Goal: Task Accomplishment & Management: Complete application form

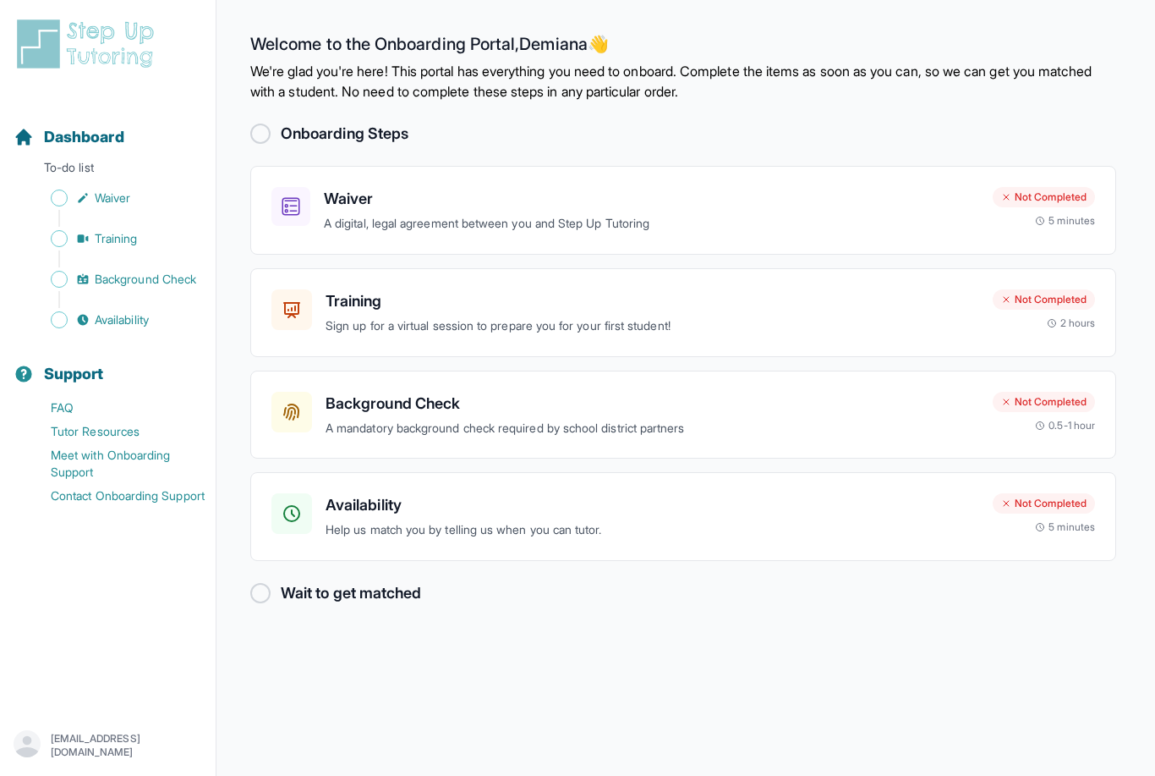
click at [868, 213] on div "Waiver A digital, legal agreement between you and Step Up Tutoring" at bounding box center [651, 210] width 655 height 47
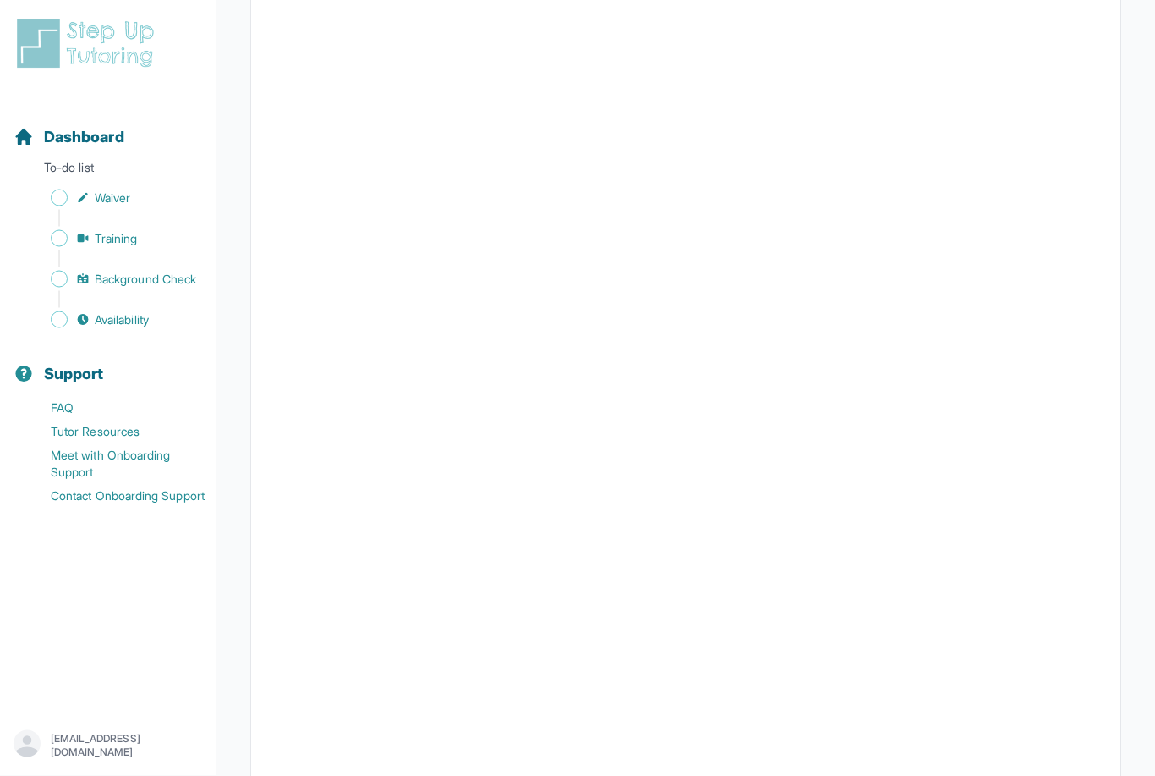
scroll to position [1718, 0]
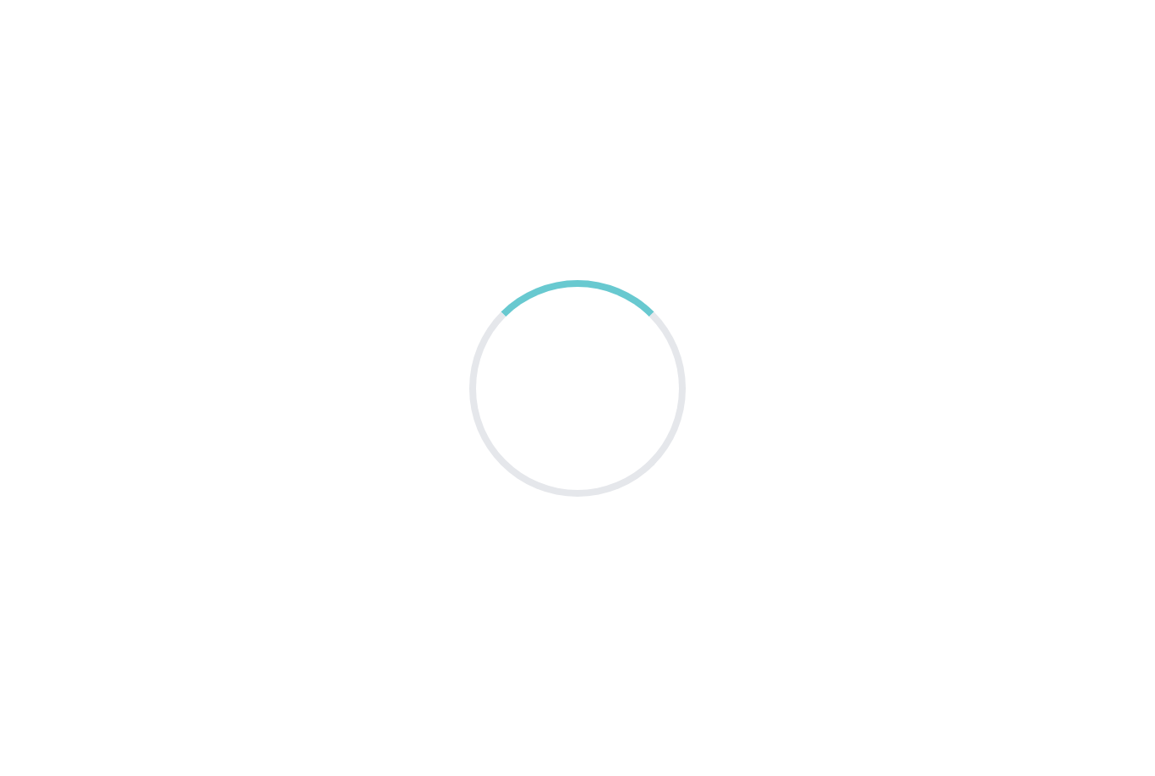
scroll to position [54, 0]
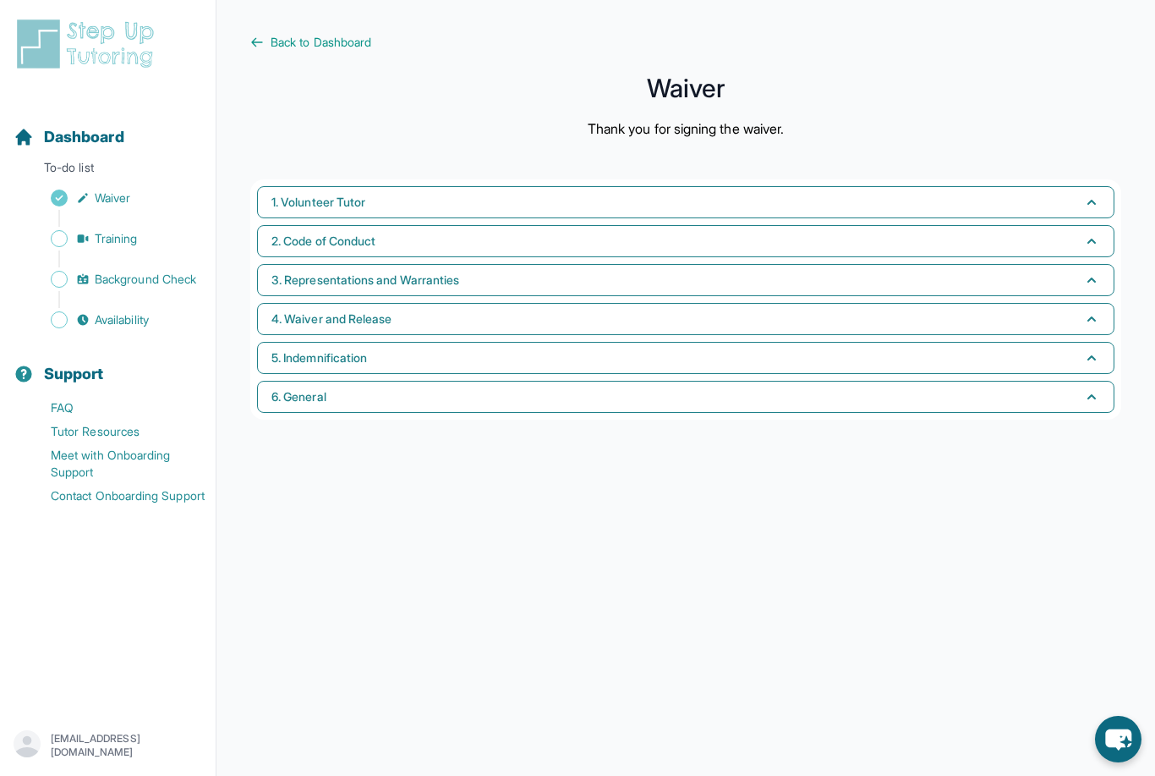
click at [1079, 186] on button "1. Volunteer Tutor" at bounding box center [686, 202] width 858 height 32
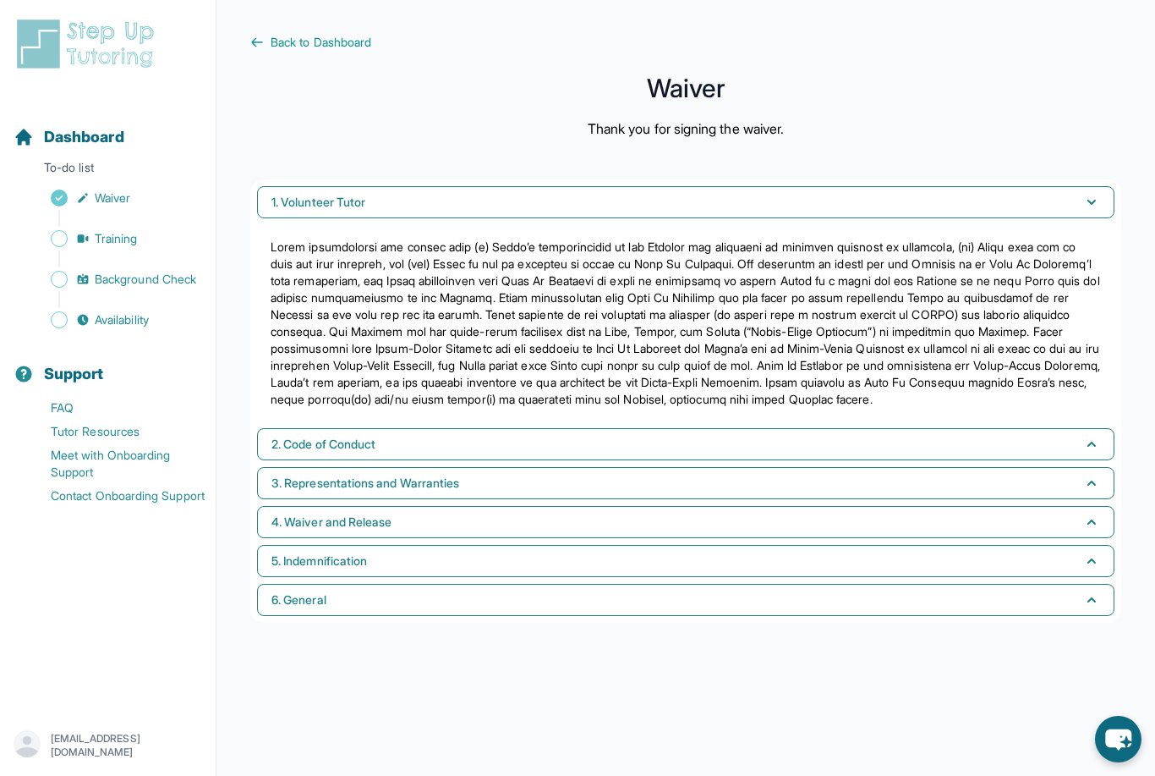
click at [1066, 186] on button "1. Volunteer Tutor" at bounding box center [686, 202] width 858 height 32
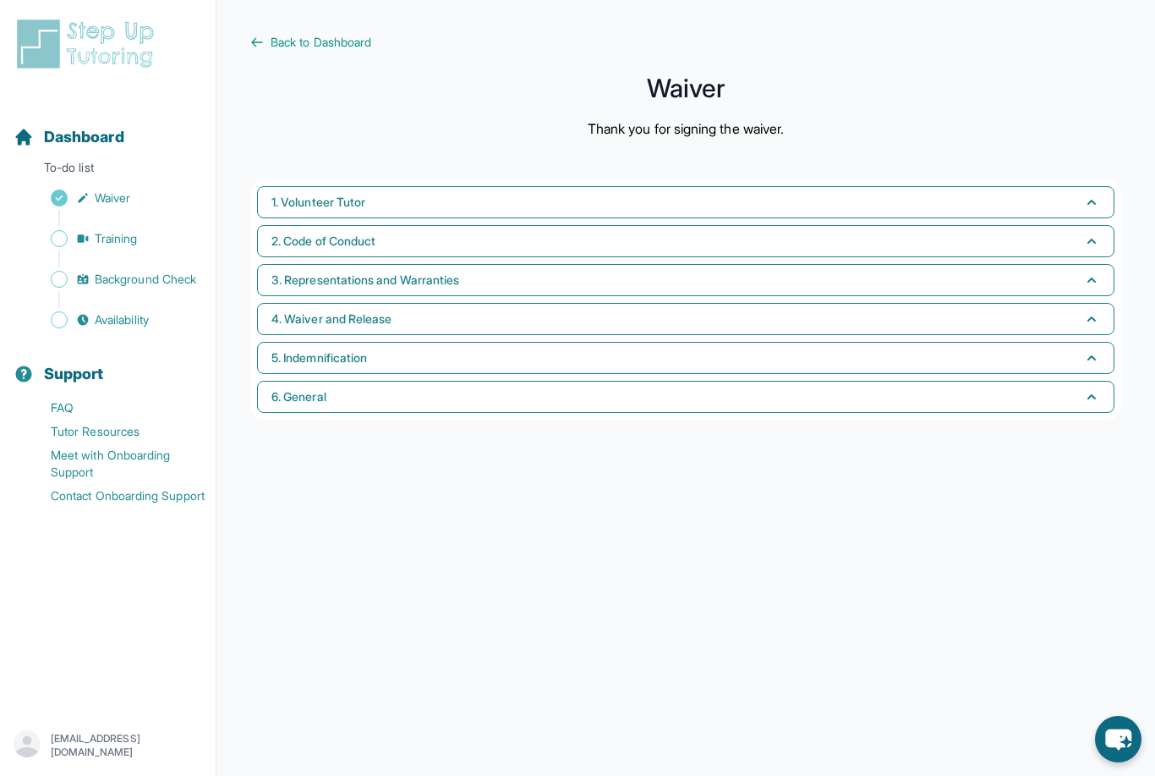
click at [1028, 381] on button "6. General" at bounding box center [686, 397] width 858 height 32
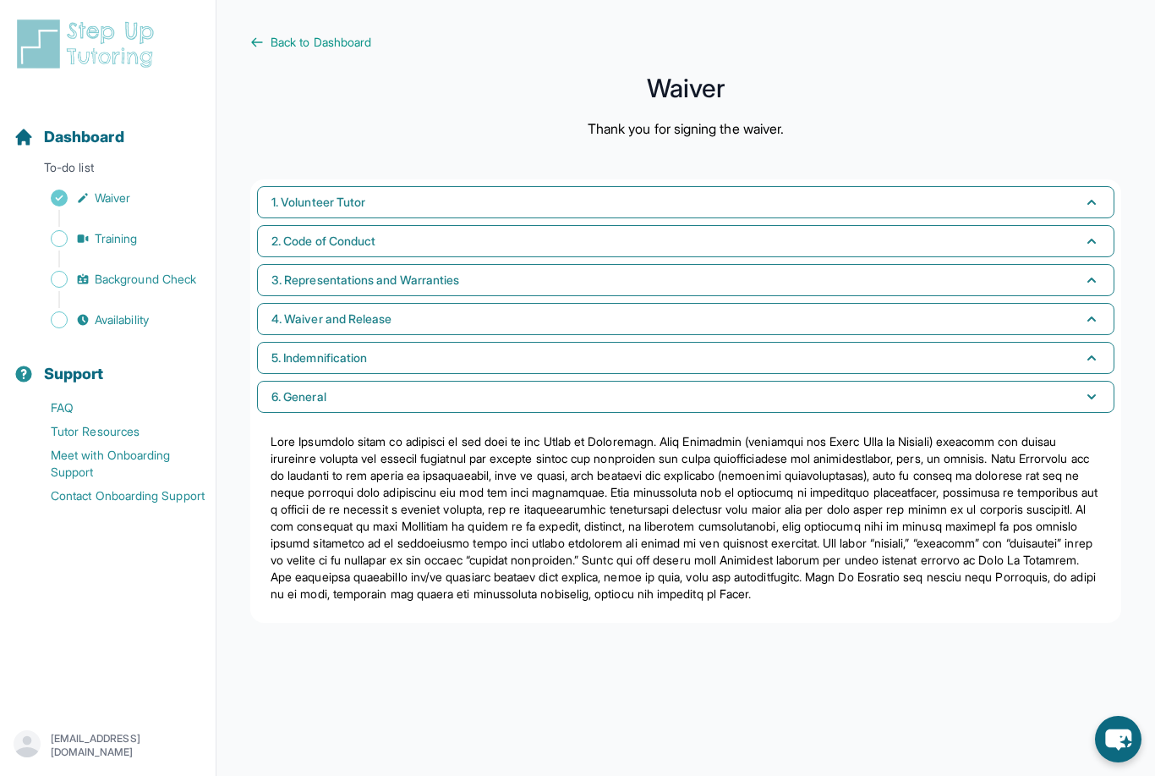
click at [1027, 381] on button "6. General" at bounding box center [686, 397] width 858 height 32
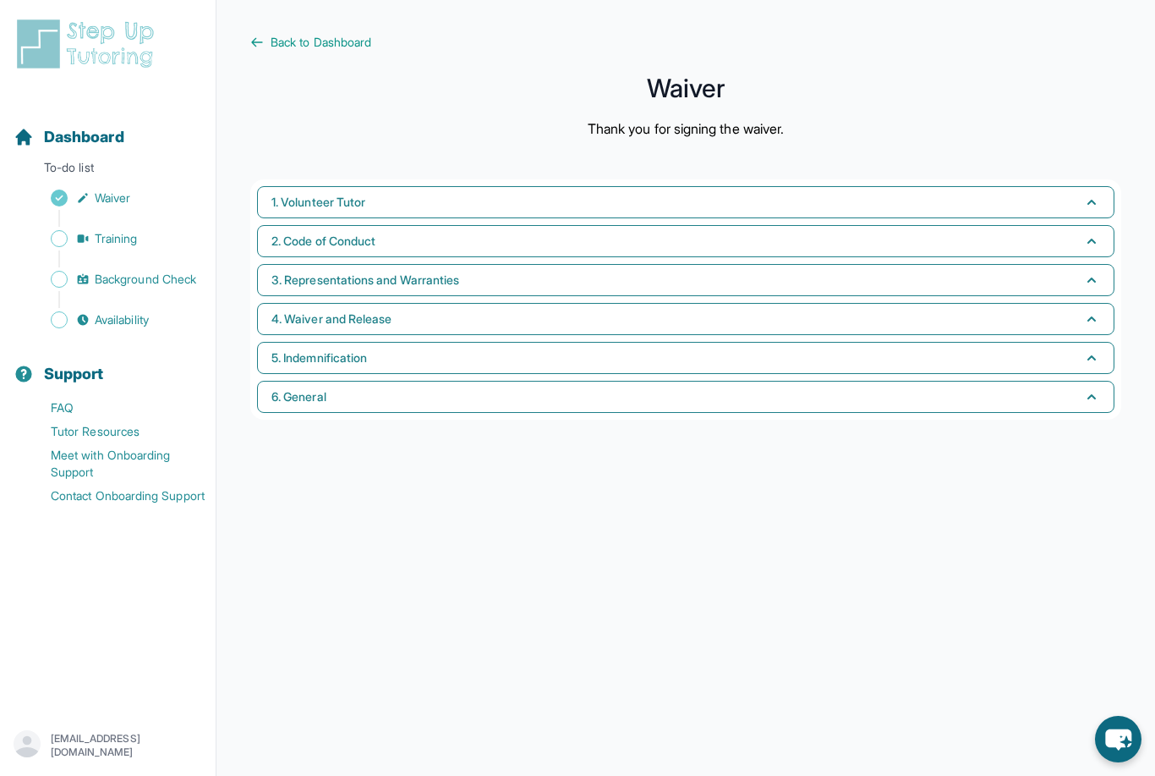
scroll to position [0, 0]
click at [358, 37] on span "Back to Dashboard" at bounding box center [321, 42] width 101 height 17
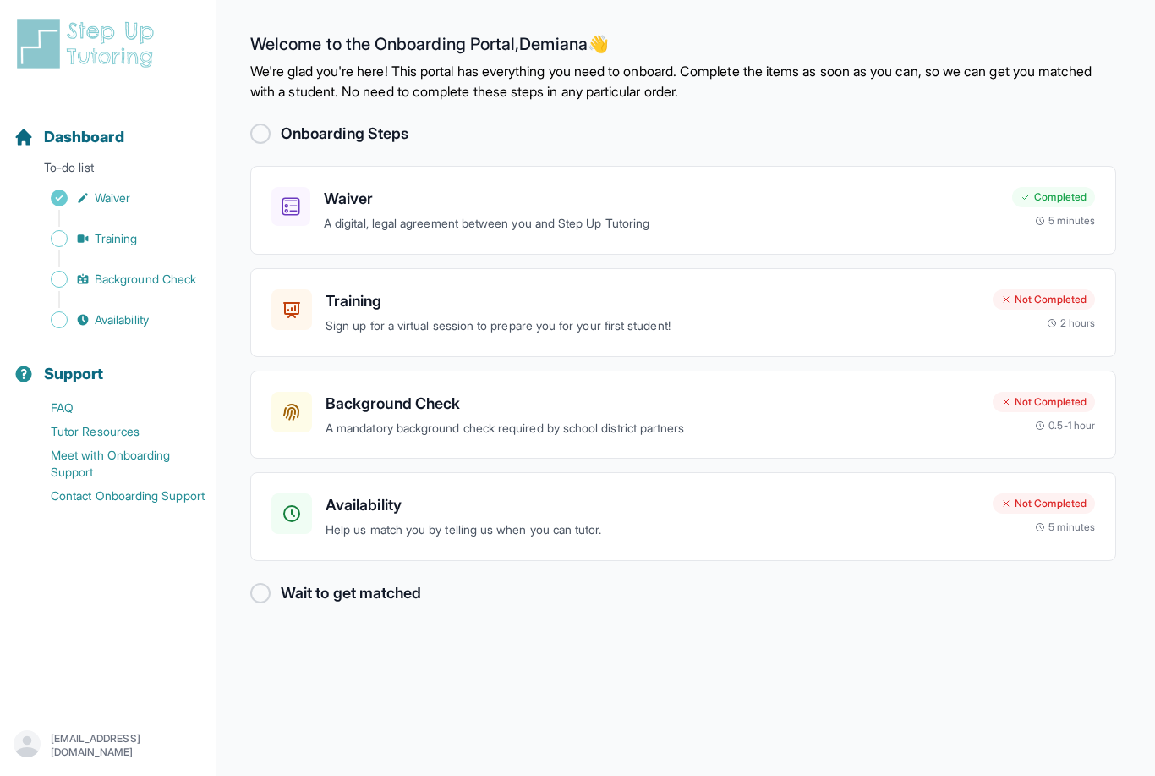
click at [846, 419] on p "A mandatory background check required by school district partners" at bounding box center [653, 428] width 654 height 19
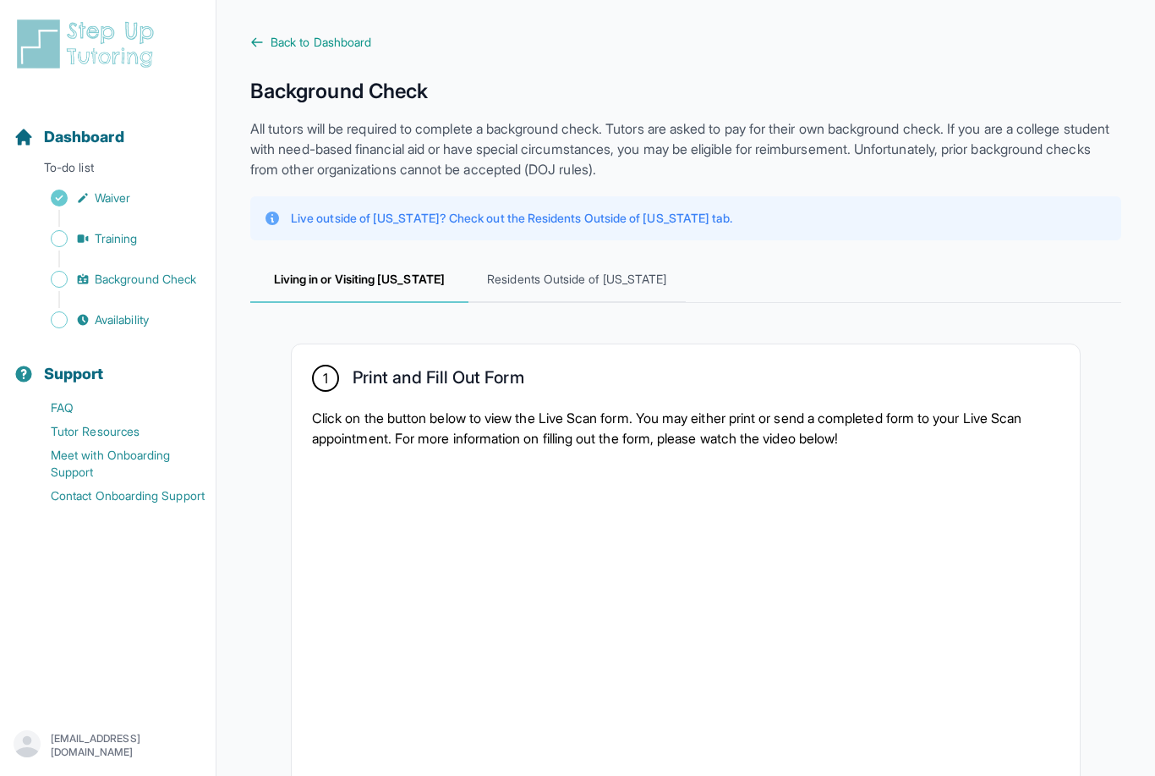
click at [125, 232] on span "Training" at bounding box center [116, 238] width 43 height 17
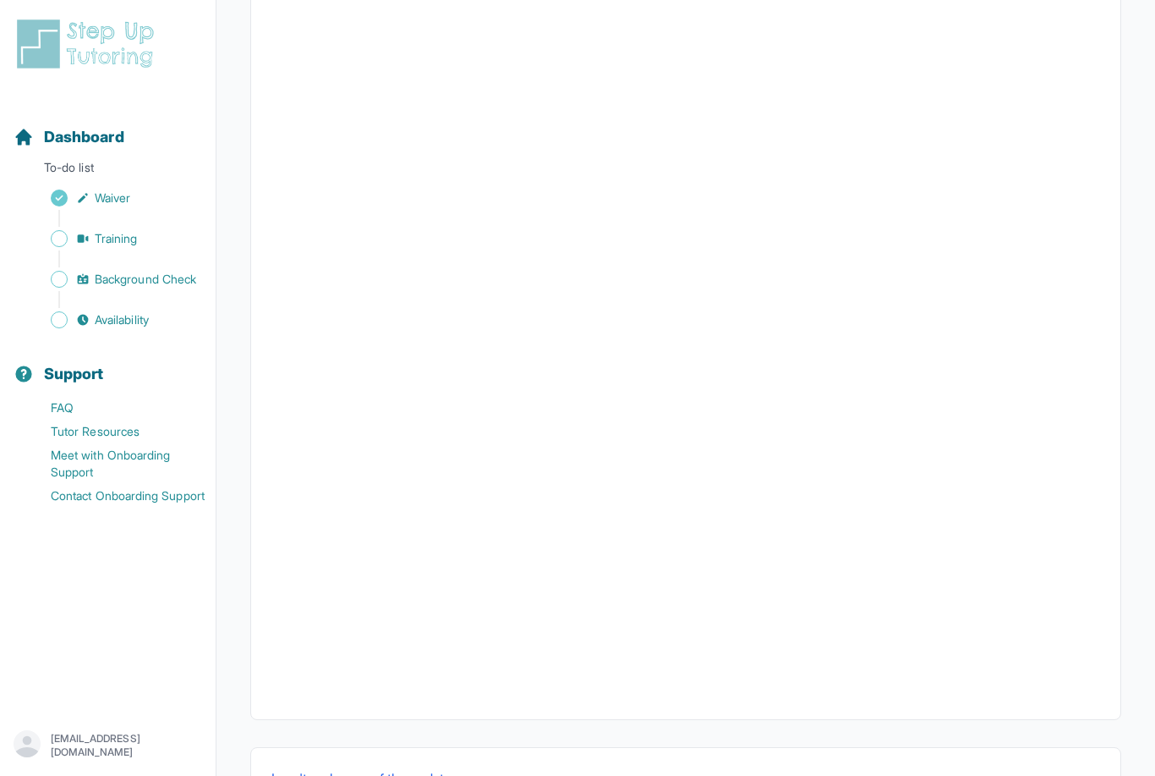
scroll to position [361, 0]
click at [140, 317] on span "Availability" at bounding box center [122, 319] width 54 height 17
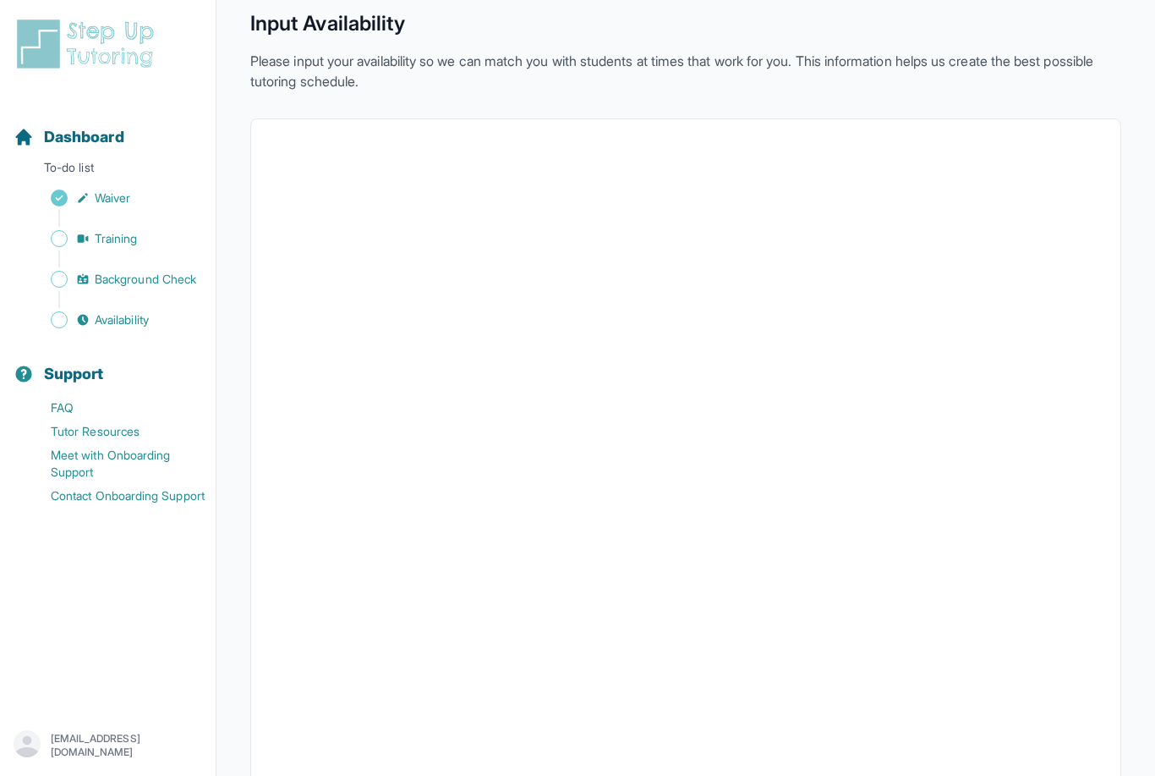
click at [144, 233] on link "Training" at bounding box center [115, 239] width 202 height 24
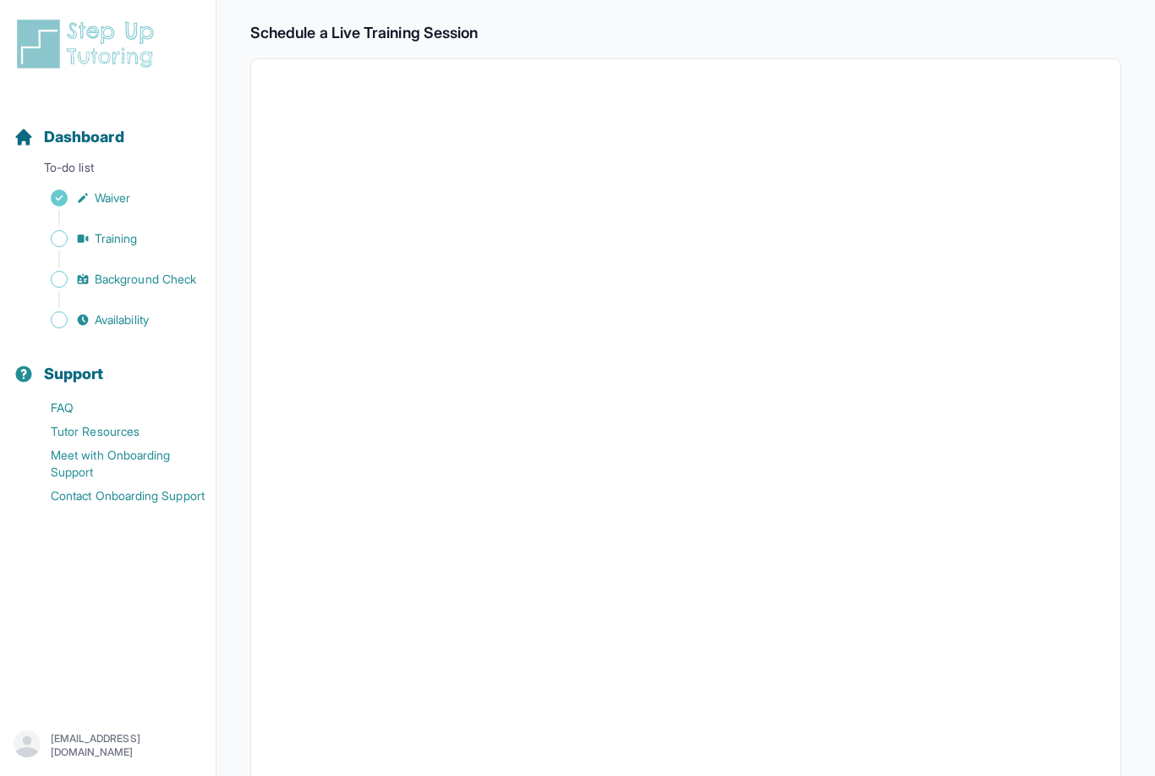
scroll to position [266, 0]
